Goal: Task Accomplishment & Management: Use online tool/utility

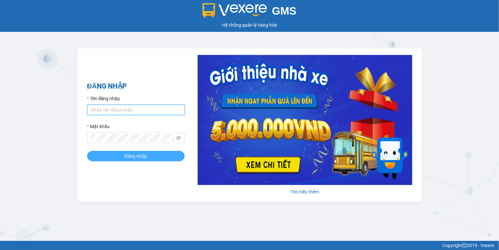
type input "ngoc.taithang"
click at [143, 153] on span "Đăng nhập" at bounding box center [136, 156] width 23 height 7
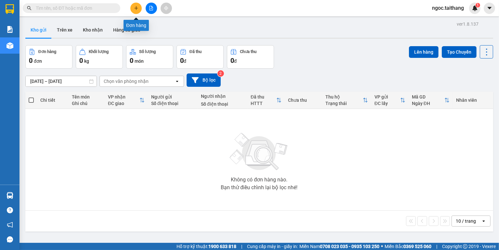
click at [134, 9] on icon "plus" at bounding box center [136, 8] width 5 height 5
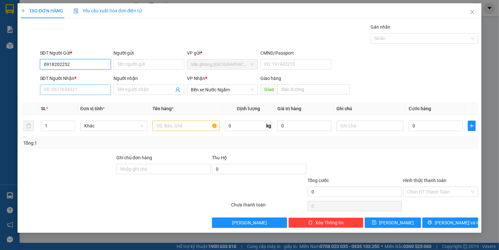
type input "0918202252"
click at [60, 89] on input "SĐT Người Nhận *" at bounding box center [75, 90] width 71 height 10
type input "0989200108"
click at [187, 127] on input "text" at bounding box center [186, 126] width 67 height 10
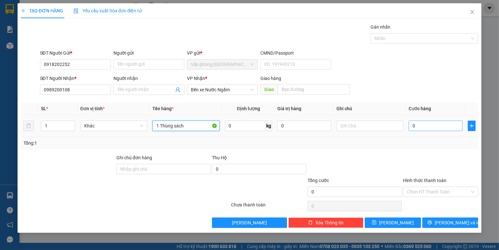
type input "1 Thùng sách"
click at [431, 127] on input "0" at bounding box center [436, 126] width 54 height 10
type input "1"
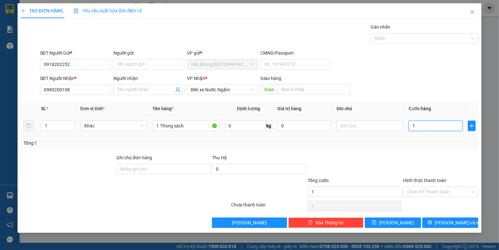
type input "10"
type input "100"
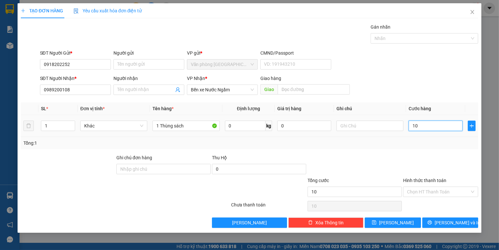
type input "100"
type input "100.000"
click at [434, 194] on input "Hình thức thanh toán" at bounding box center [438, 192] width 63 height 10
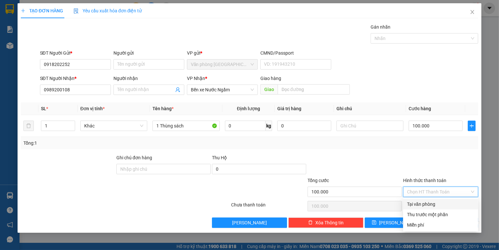
click at [432, 201] on div "Tại văn phòng" at bounding box center [440, 204] width 67 height 7
type input "0"
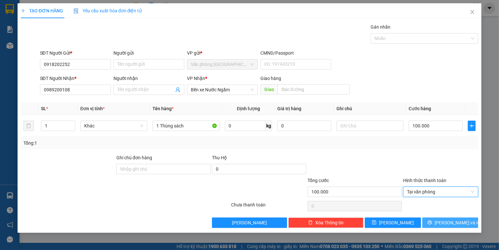
click at [451, 218] on button "[PERSON_NAME] và In" at bounding box center [450, 223] width 56 height 10
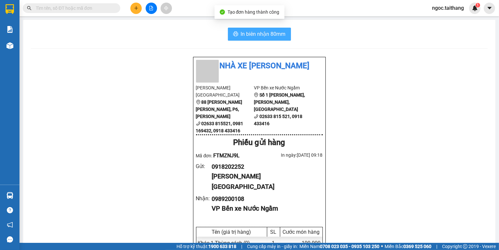
click at [274, 39] on div "In [PERSON_NAME] 80mm Nhà xe [PERSON_NAME] [PERSON_NAME] Đà Lạt 88 [PERSON_NAME…" at bounding box center [259, 221] width 473 height 402
click at [274, 39] on button "In biên nhận 80mm" at bounding box center [259, 34] width 63 height 13
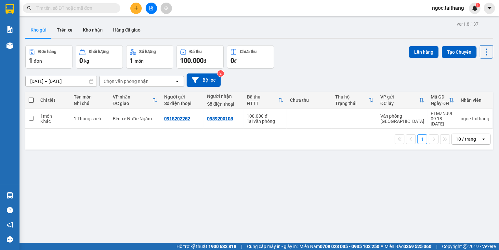
click at [77, 5] on input "text" at bounding box center [74, 8] width 77 height 7
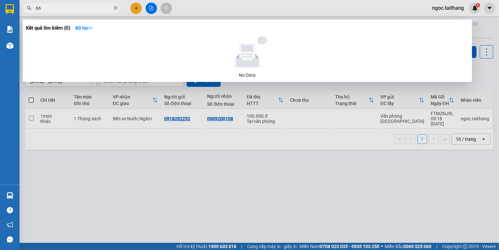
type input "668"
